Goal: Navigation & Orientation: Understand site structure

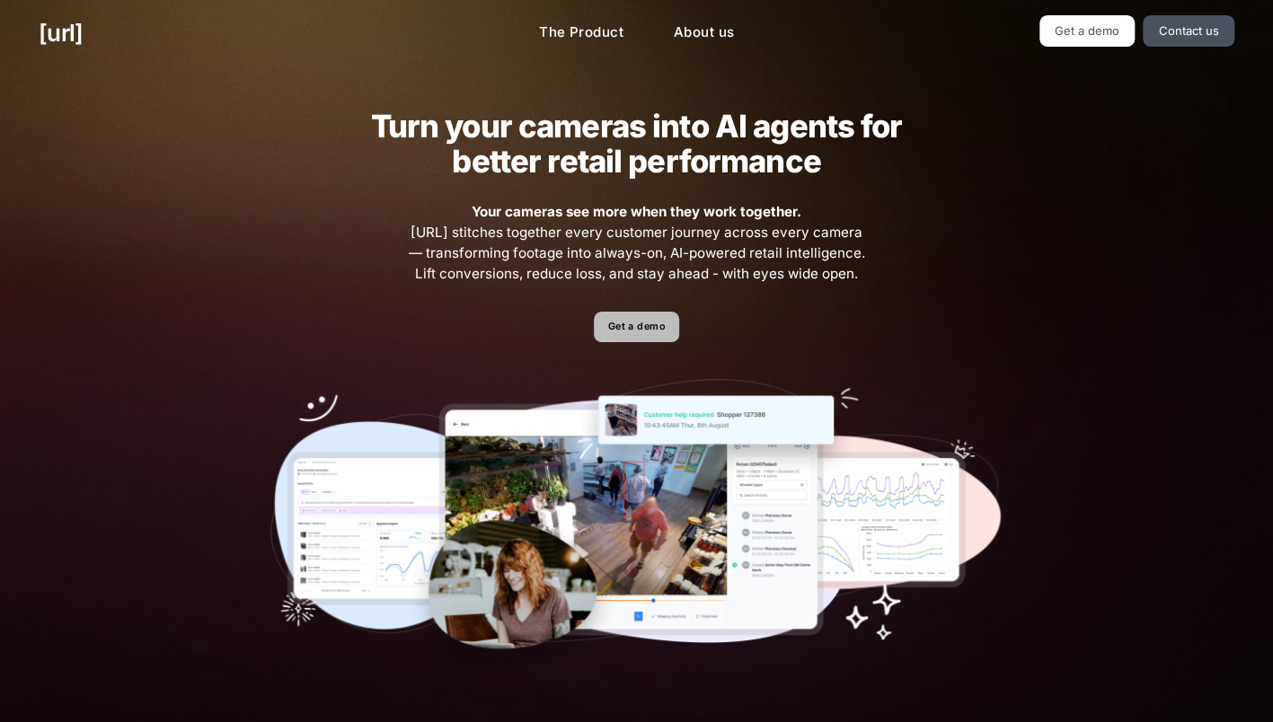
click at [623, 324] on link "Get a demo" at bounding box center [636, 327] width 85 height 31
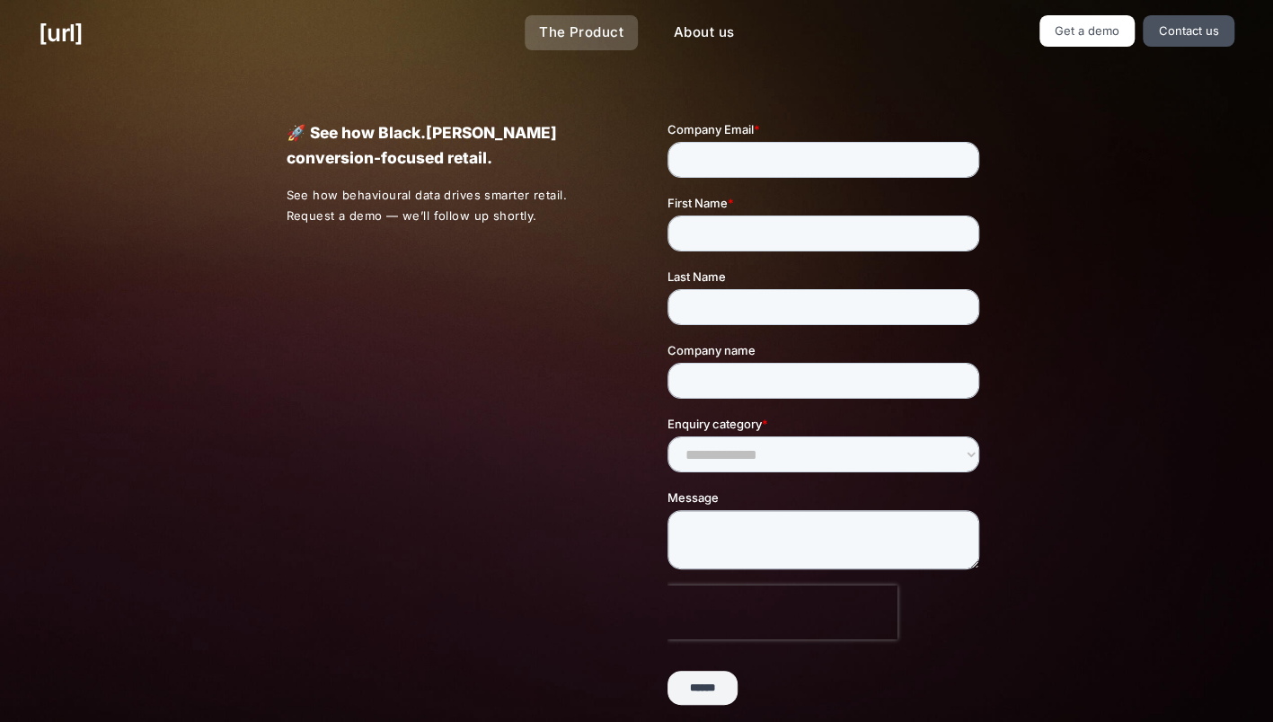
click at [572, 39] on link "The Product" at bounding box center [581, 32] width 113 height 35
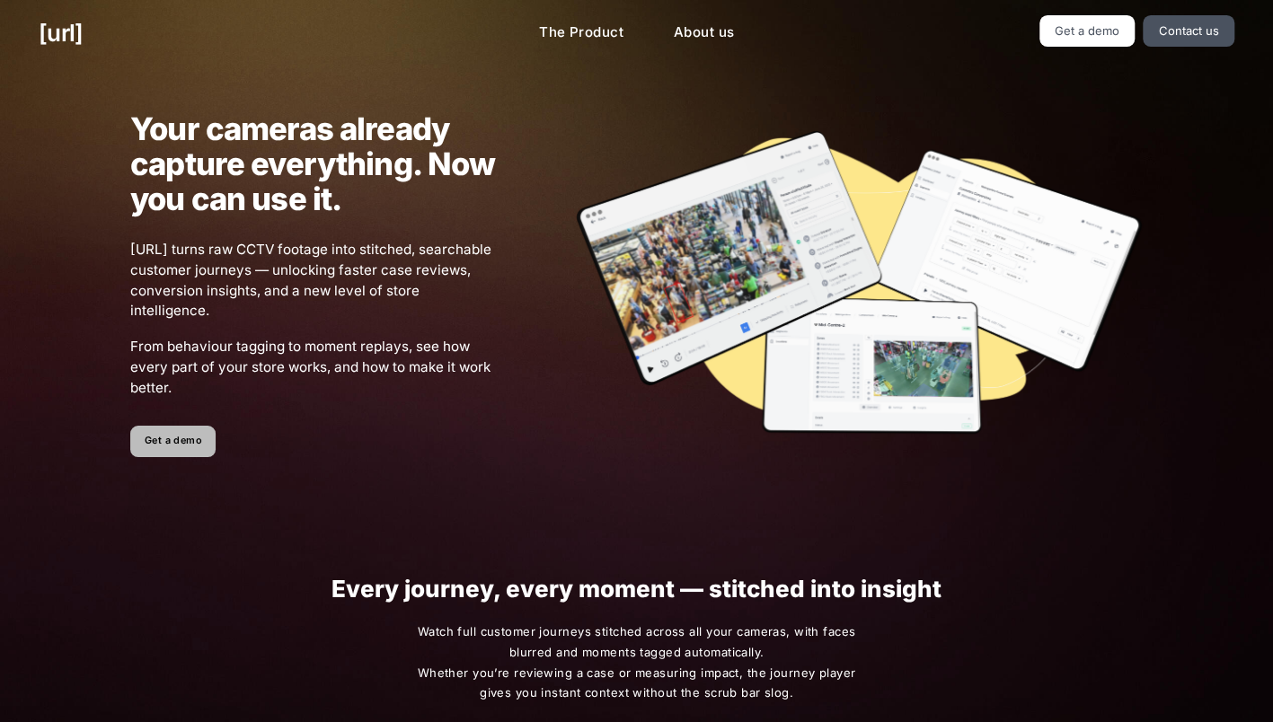
click at [162, 443] on link "Get a demo" at bounding box center [172, 441] width 85 height 31
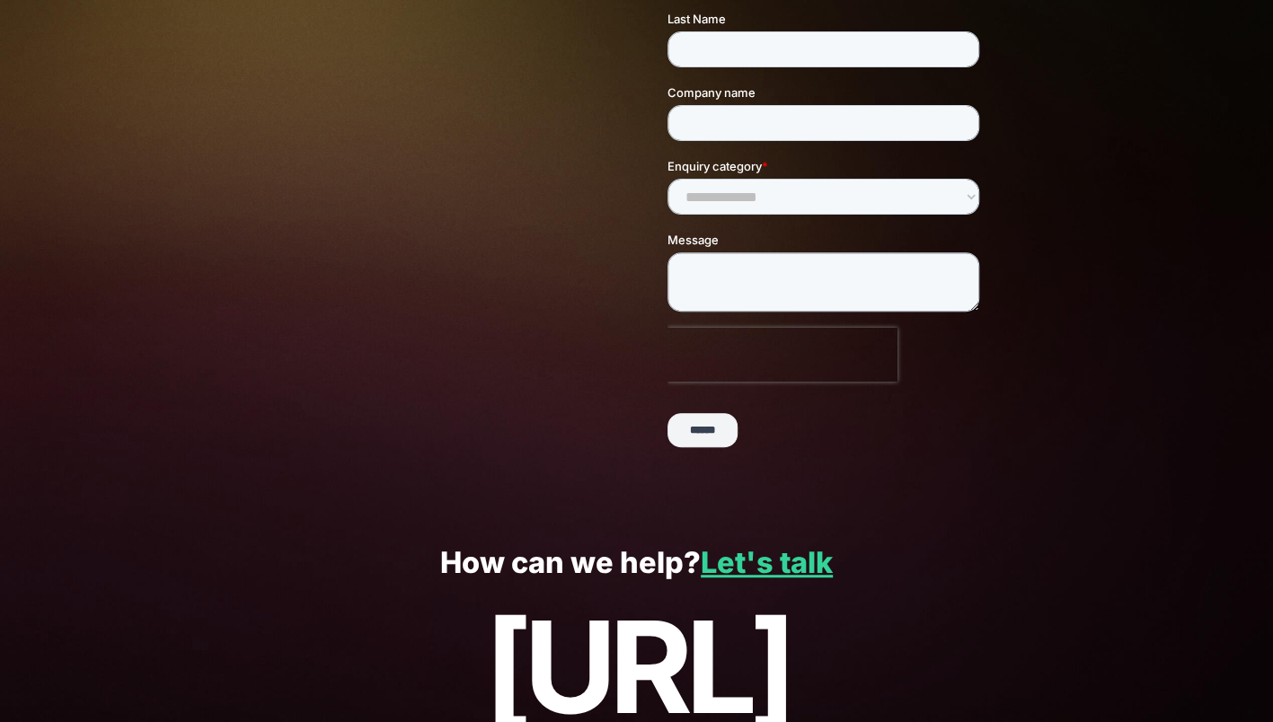
scroll to position [361, 0]
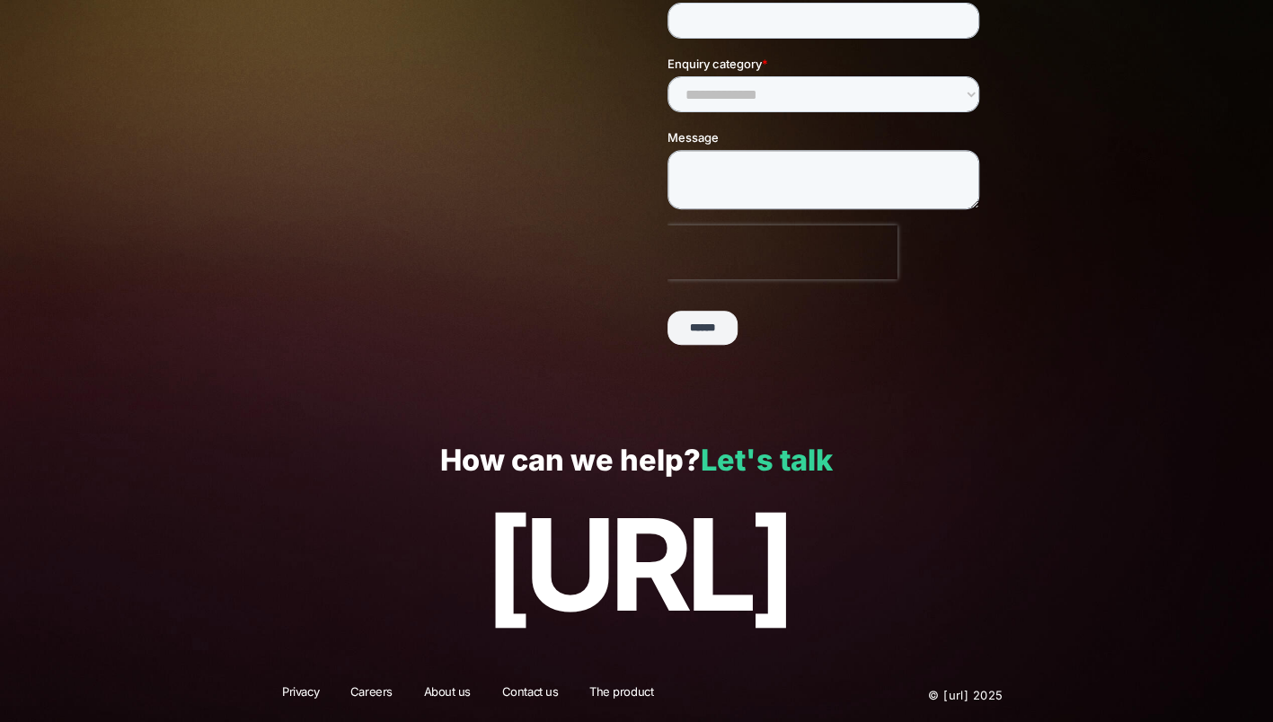
click at [767, 463] on link "Let's talk" at bounding box center [767, 460] width 132 height 35
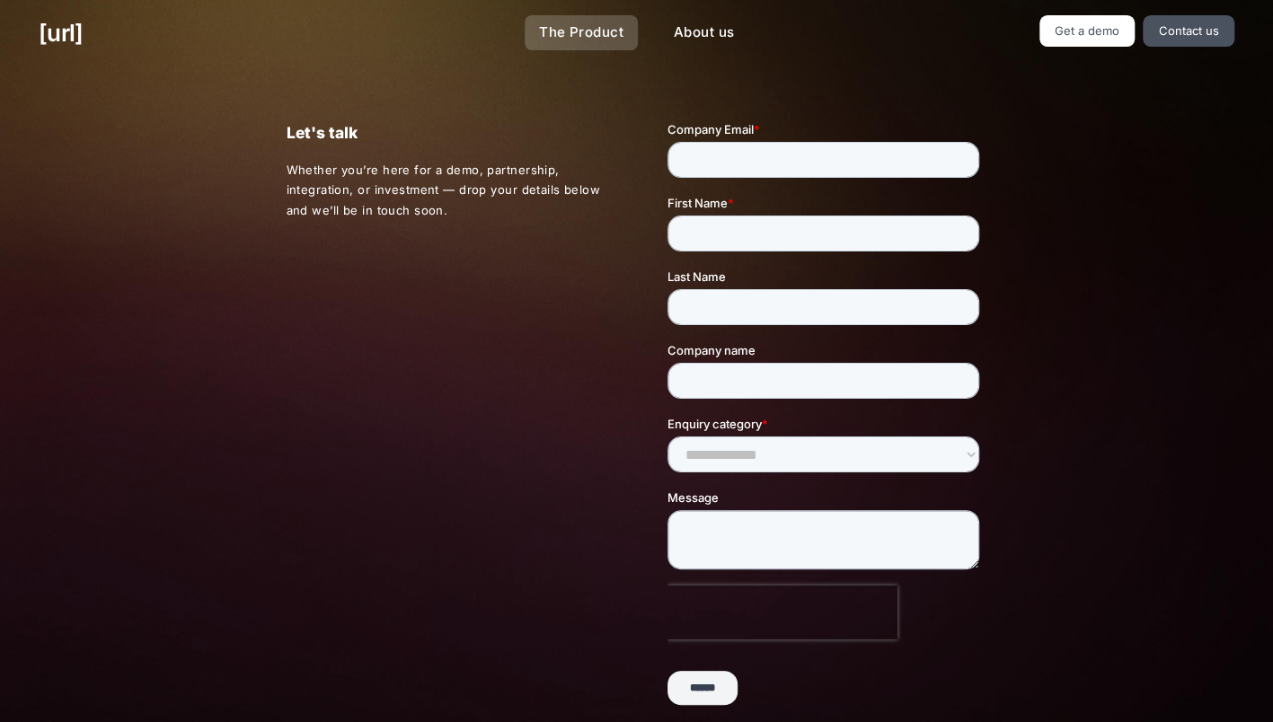
click at [591, 18] on link "The Product" at bounding box center [581, 32] width 113 height 35
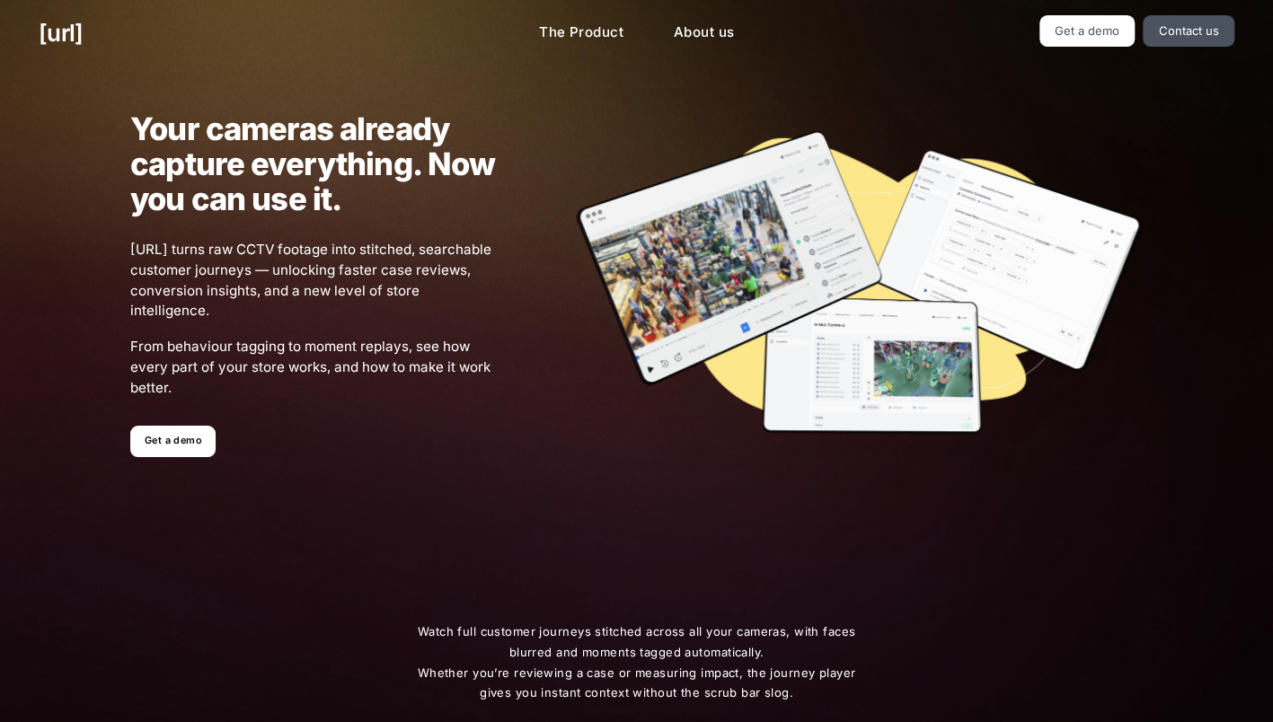
drag, startPoint x: 772, startPoint y: 25, endPoint x: 716, endPoint y: 40, distance: 57.5
click at [771, 25] on ul "The Product About us" at bounding box center [636, 32] width 378 height 35
click at [713, 40] on link "About us" at bounding box center [704, 32] width 89 height 35
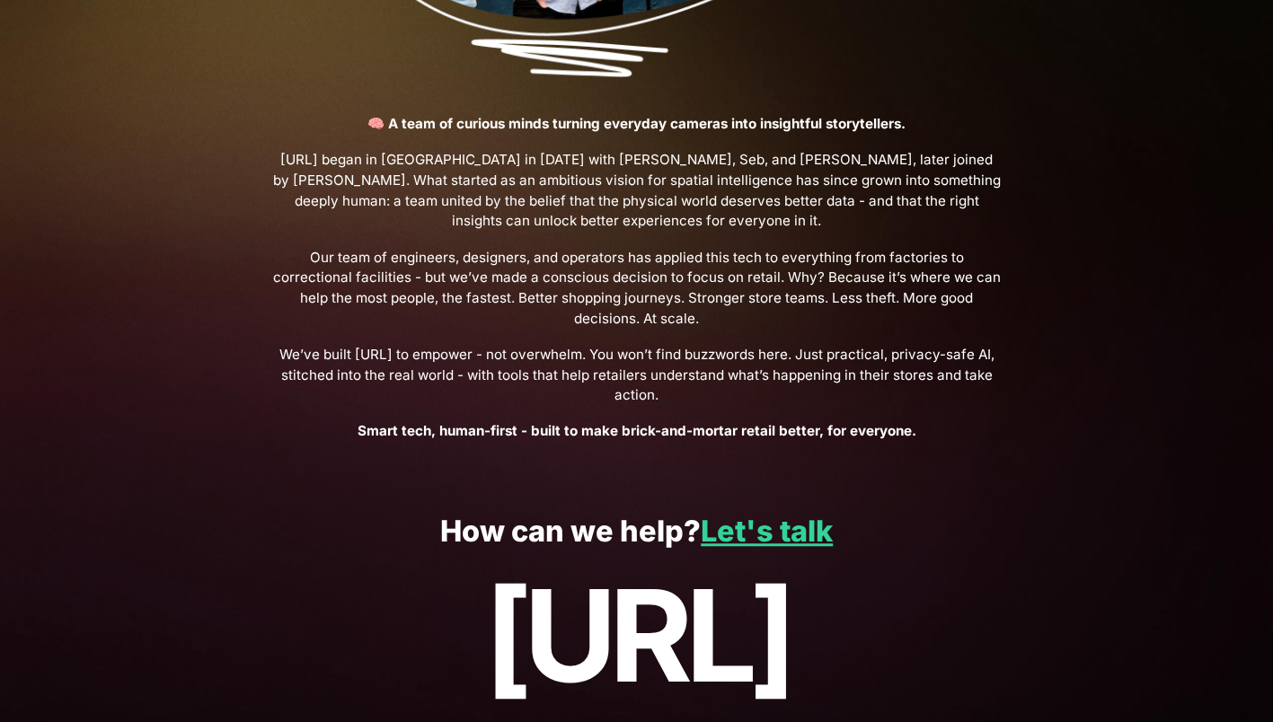
scroll to position [586, 0]
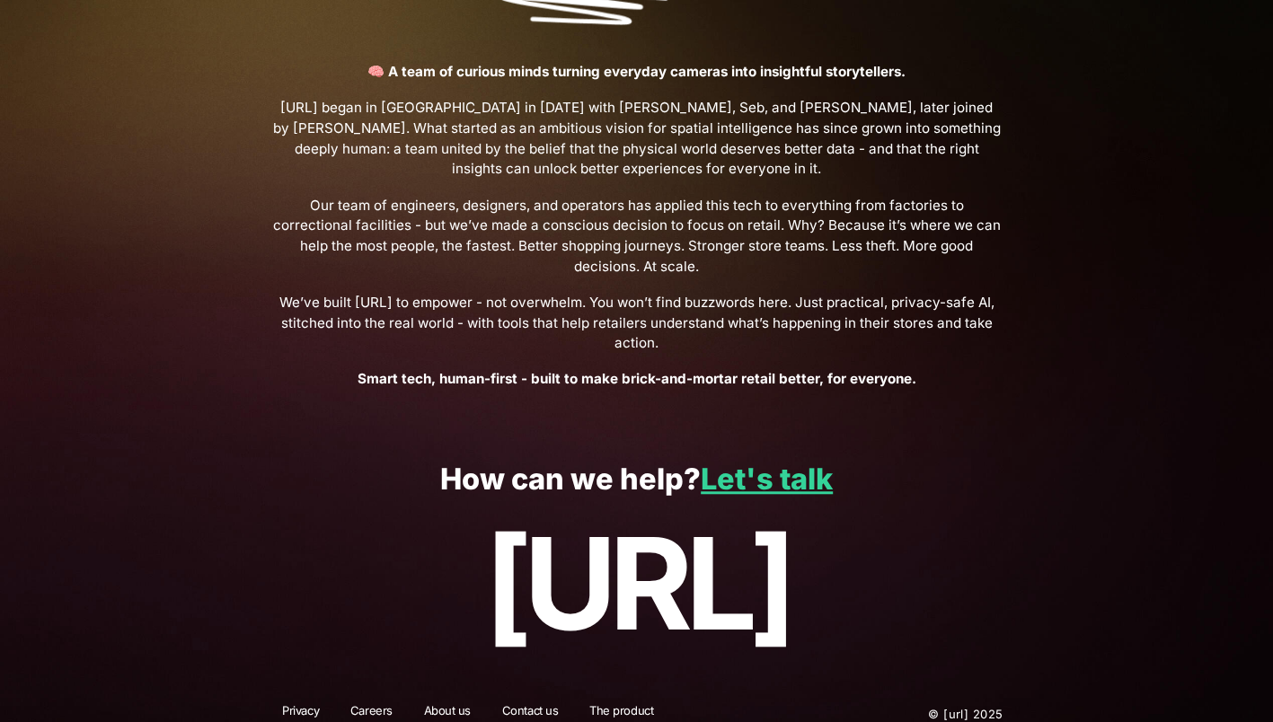
click at [606, 703] on link "The product" at bounding box center [621, 714] width 87 height 23
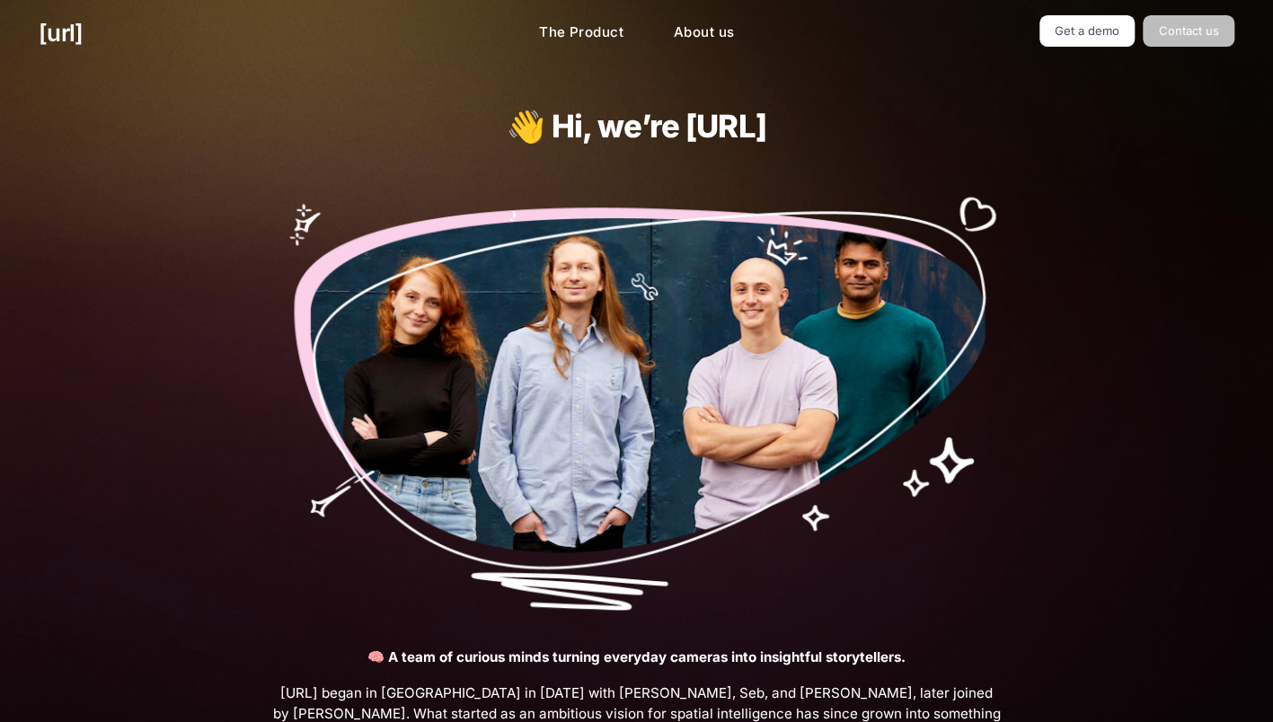
click at [1188, 38] on link "Contact us" at bounding box center [1189, 30] width 92 height 31
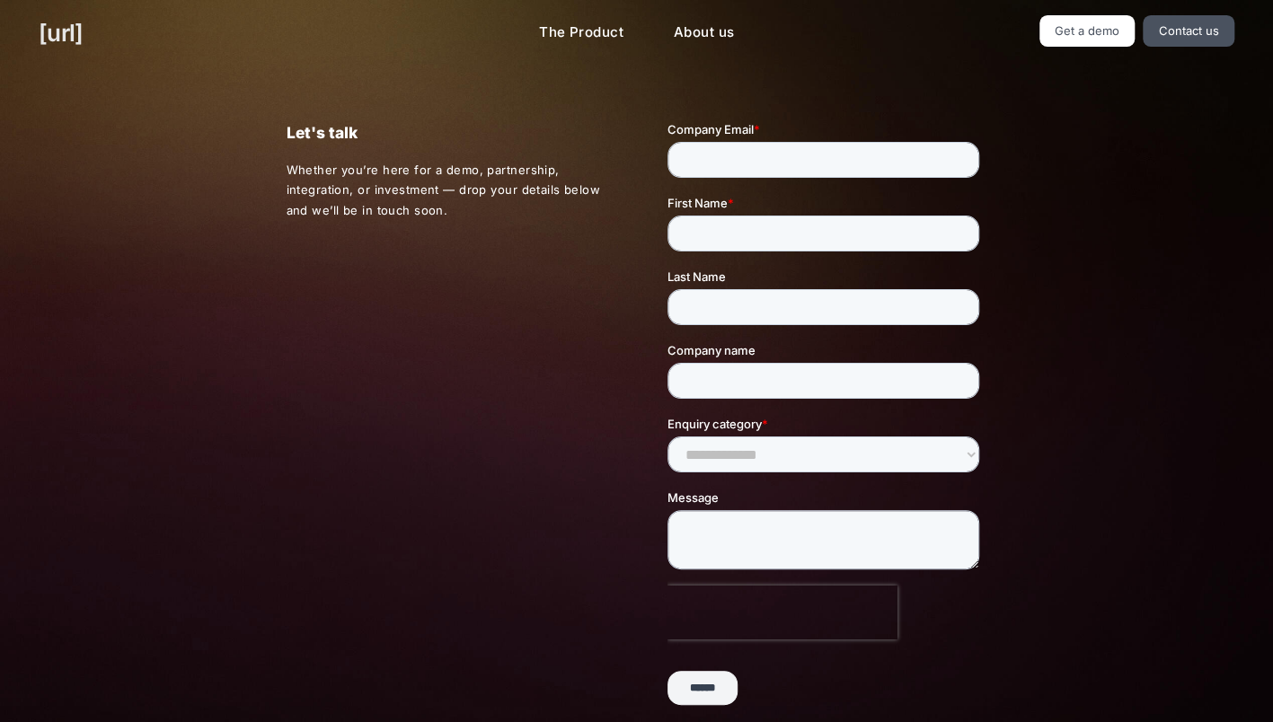
click at [59, 22] on link "[URL]" at bounding box center [61, 32] width 44 height 35
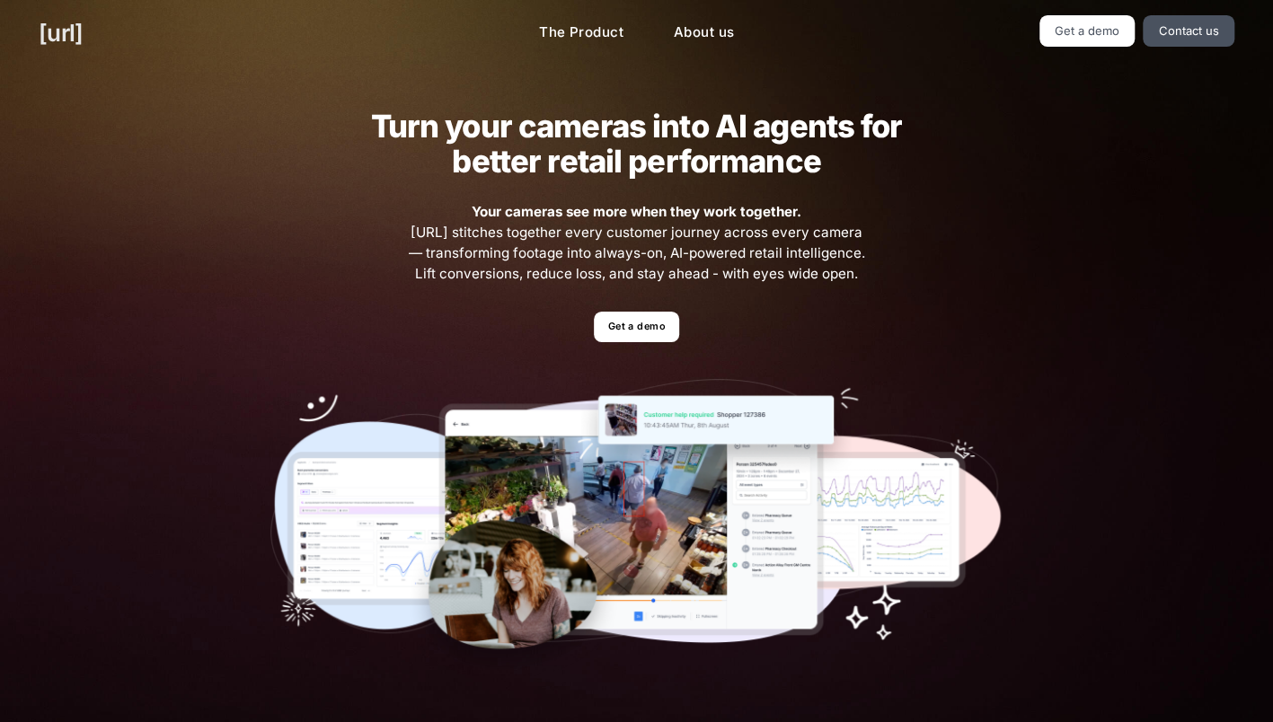
click at [83, 43] on link "[URL]" at bounding box center [61, 32] width 44 height 35
